Goal: Task Accomplishment & Management: Manage account settings

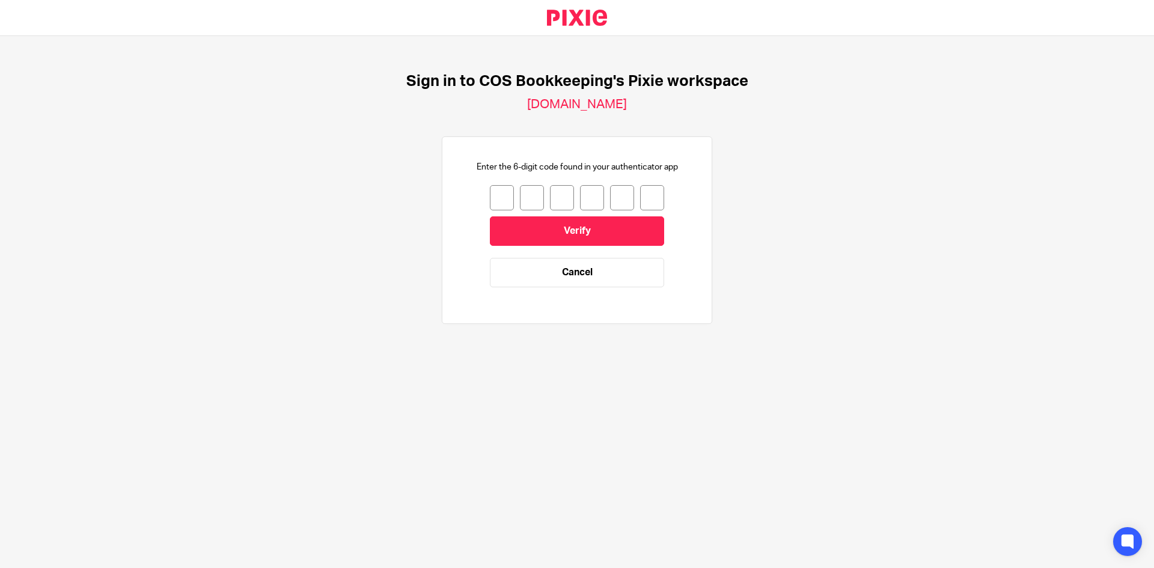
drag, startPoint x: 491, startPoint y: 199, endPoint x: 477, endPoint y: 197, distance: 13.3
click at [491, 199] on input "number" at bounding box center [502, 197] width 24 height 25
type input "8"
type input "3"
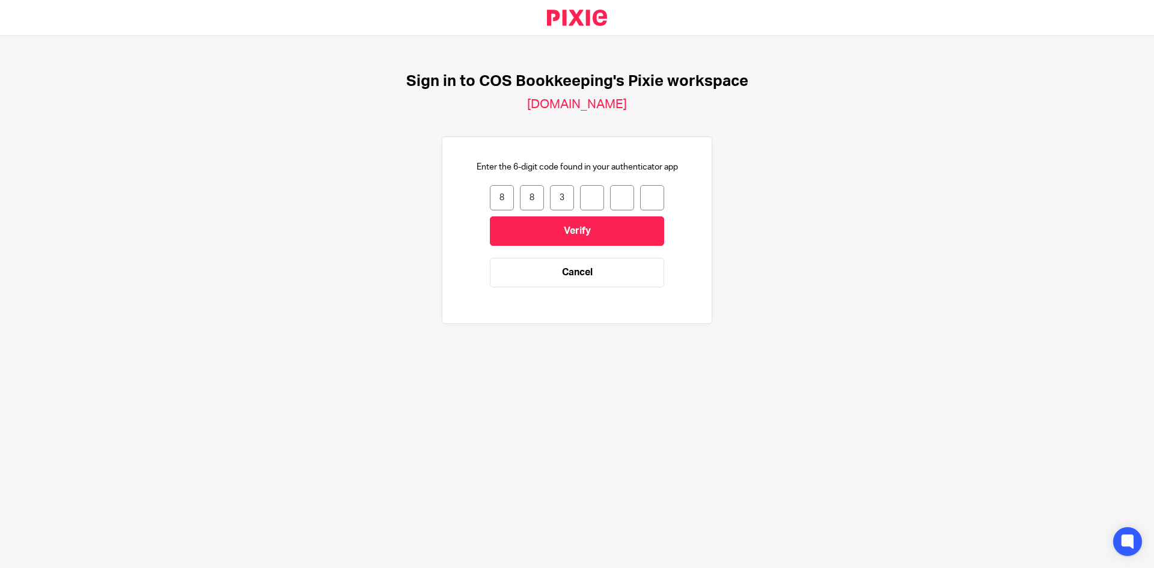
type input "9"
type input "2"
type input "7"
click at [523, 224] on input "Verify" at bounding box center [577, 230] width 174 height 29
